Goal: Transaction & Acquisition: Purchase product/service

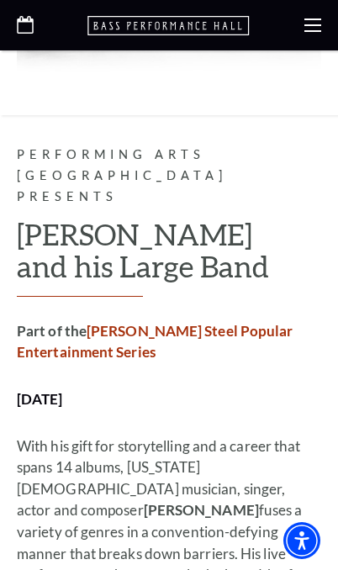
scroll to position [1146, 0]
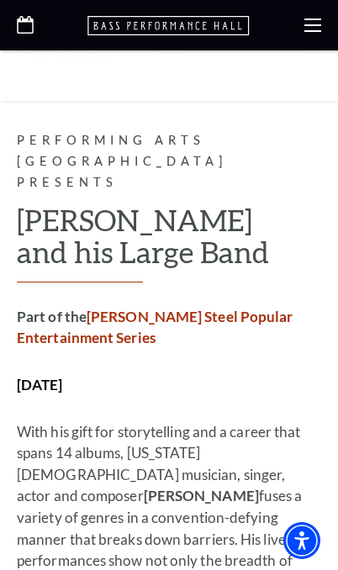
click at [311, 24] on use at bounding box center [312, 24] width 17 height 13
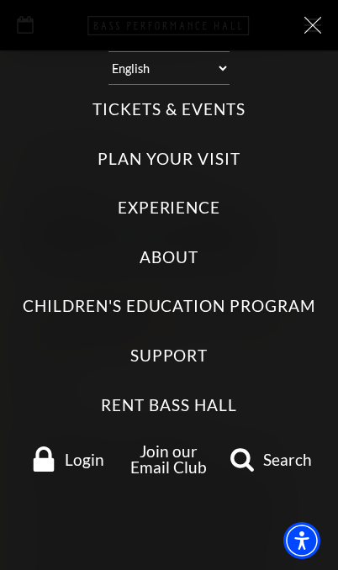
click at [227, 98] on label "Tickets & Events" at bounding box center [168, 109] width 152 height 23
click at [0, 0] on Events "Tickets & Events" at bounding box center [0, 0] width 0 height 0
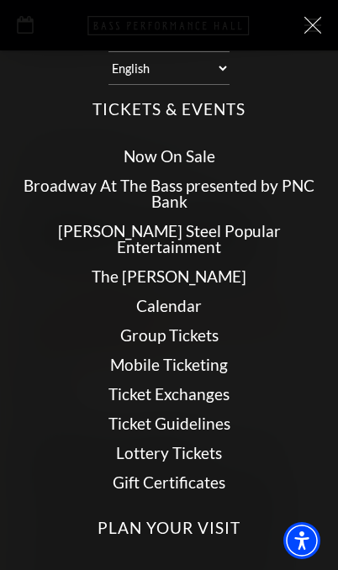
scroll to position [0, 0]
click at [304, 39] on div "Select: English Español Tickets & Events Now On Sale Broadway At The Bass prese…" at bounding box center [169, 285] width 338 height 570
click at [328, 16] on div "Select: English Español Tickets & Events Now On Sale Broadway At The Bass prese…" at bounding box center [169, 285] width 338 height 570
click at [311, 12] on div "Select: English Español Tickets & Events Now On Sale Broadway At The Bass prese…" at bounding box center [169, 285] width 338 height 570
click at [309, 12] on div "Select: English Español Tickets & Events Now On Sale Broadway At The Bass prese…" at bounding box center [169, 285] width 338 height 570
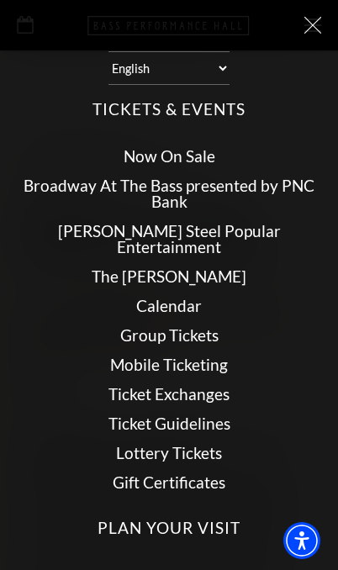
click at [304, 29] on icon at bounding box center [312, 25] width 17 height 17
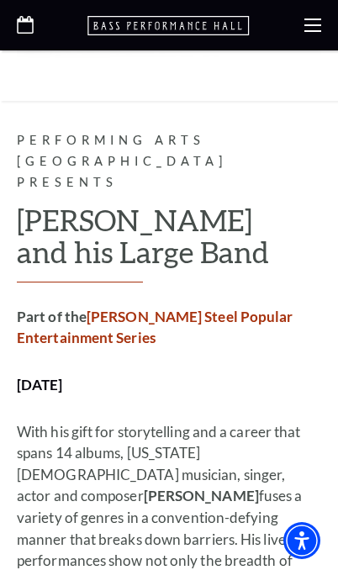
click at [305, 25] on use at bounding box center [312, 24] width 17 height 13
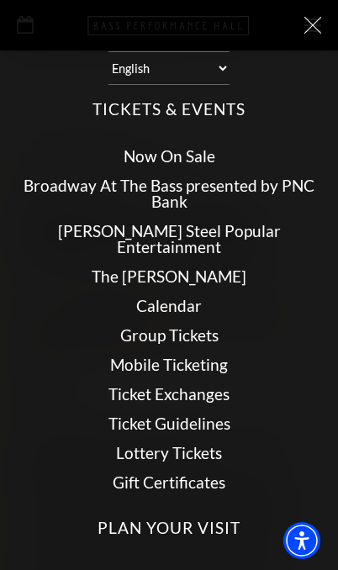
click at [312, 30] on icon at bounding box center [312, 25] width 17 height 17
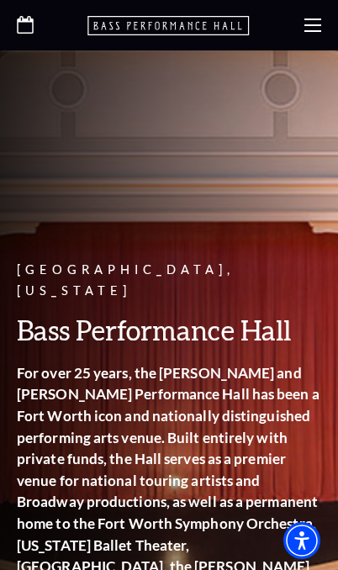
click at [305, 29] on icon at bounding box center [312, 25] width 17 height 17
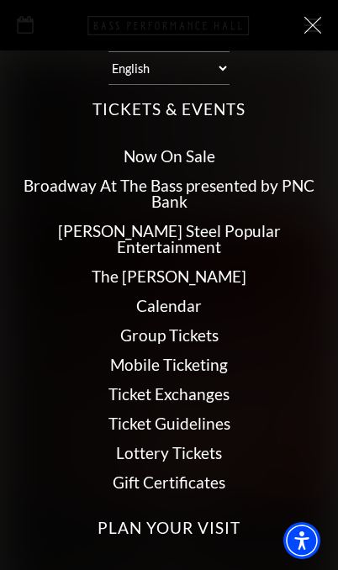
click at [309, 29] on icon at bounding box center [312, 25] width 17 height 17
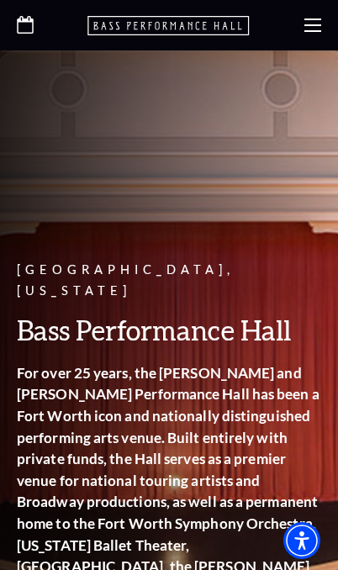
click at [29, 31] on icon "Open this option" at bounding box center [25, 25] width 17 height 18
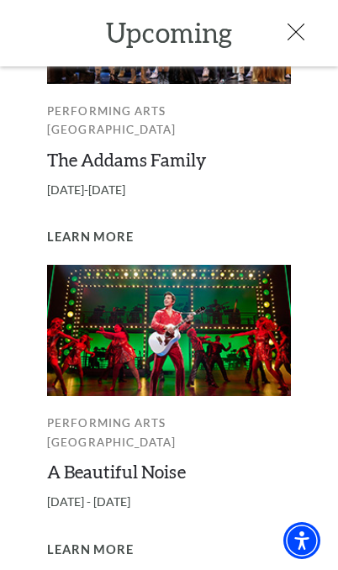
scroll to position [783, 0]
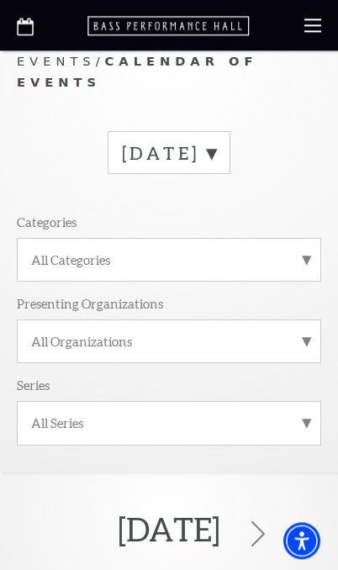
scroll to position [24, 0]
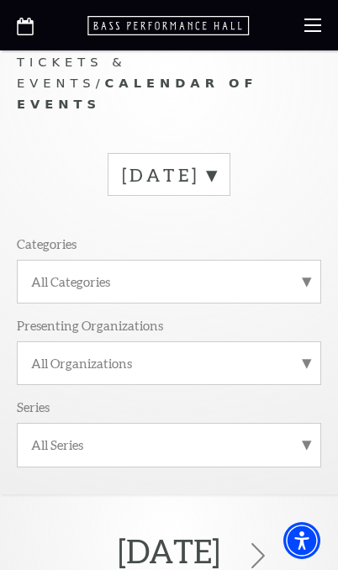
click at [122, 163] on label "[DATE]" at bounding box center [169, 174] width 94 height 23
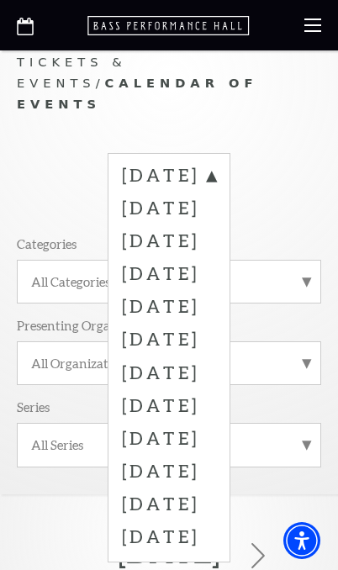
click at [122, 190] on label "[DATE]" at bounding box center [169, 206] width 94 height 33
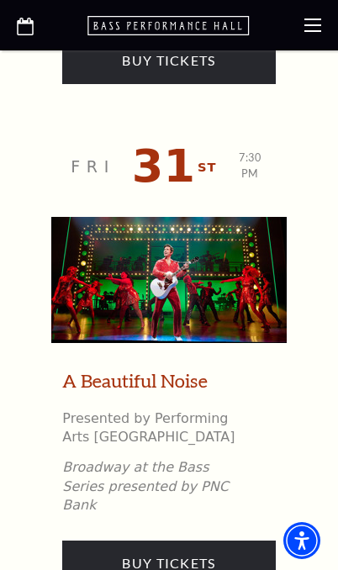
scroll to position [8340, 0]
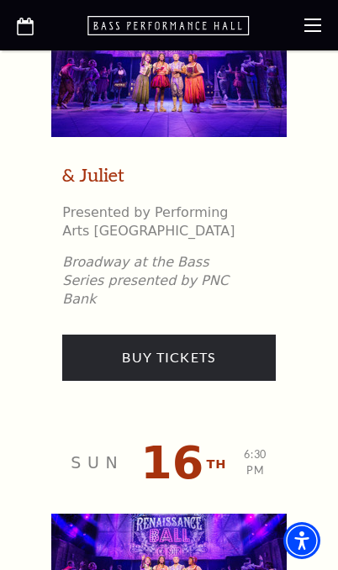
scroll to position [8199, 0]
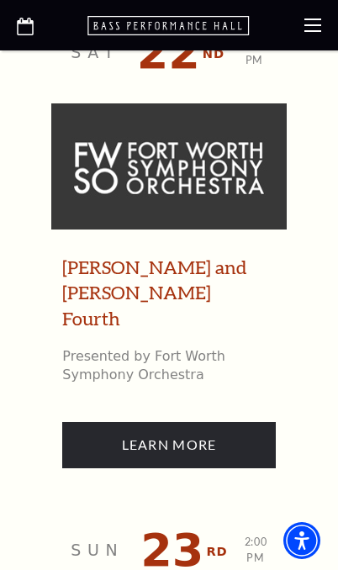
scroll to position [10021, 0]
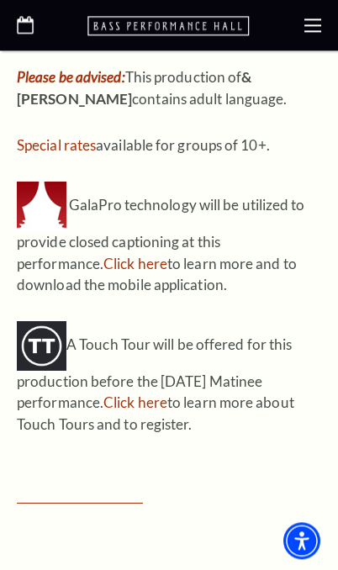
scroll to position [1424, 0]
